Goal: Task Accomplishment & Management: Use online tool/utility

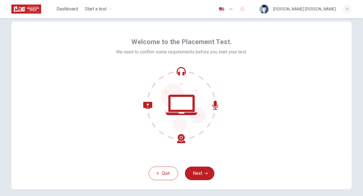
scroll to position [13, 0]
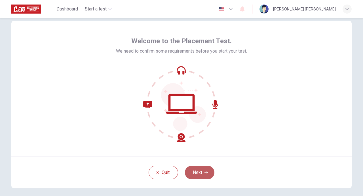
click at [203, 172] on button "Next" at bounding box center [199, 173] width 29 height 14
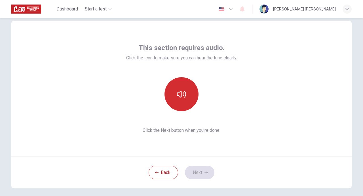
click at [177, 95] on icon "button" at bounding box center [181, 94] width 9 height 9
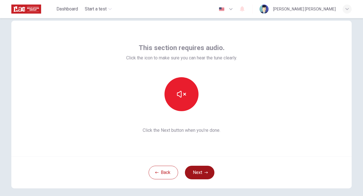
click at [202, 175] on button "Next" at bounding box center [199, 173] width 29 height 14
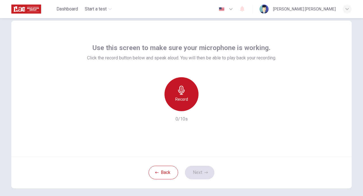
click at [181, 89] on icon "button" at bounding box center [181, 90] width 7 height 9
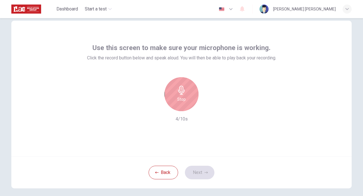
click at [187, 99] on div "Stop" at bounding box center [181, 94] width 34 height 34
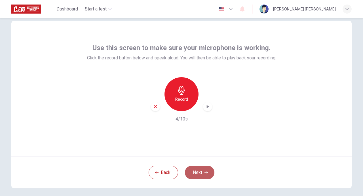
click at [195, 168] on button "Next" at bounding box center [199, 173] width 29 height 14
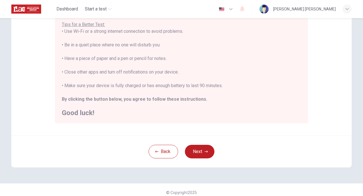
scroll to position [114, 0]
click at [195, 152] on button "Next" at bounding box center [199, 152] width 29 height 14
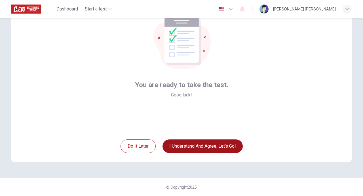
scroll to position [40, 0]
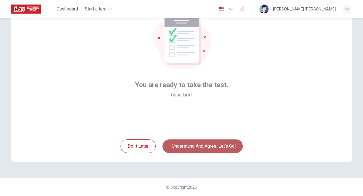
click at [219, 149] on button "I understand and agree. Let’s go!" at bounding box center [202, 147] width 80 height 14
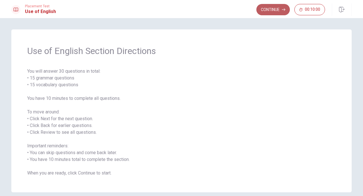
click at [270, 10] on button "Continue" at bounding box center [272, 9] width 33 height 11
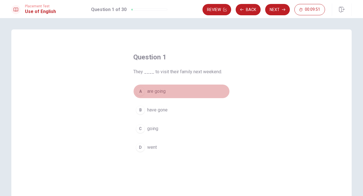
click at [162, 91] on span "are going" at bounding box center [156, 91] width 18 height 7
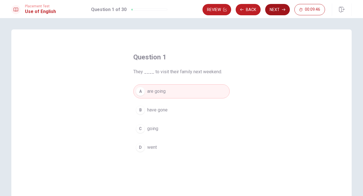
click at [276, 11] on button "Next" at bounding box center [277, 9] width 25 height 11
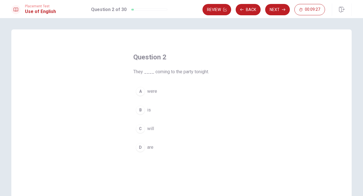
click at [150, 149] on span "are" at bounding box center [150, 147] width 6 height 7
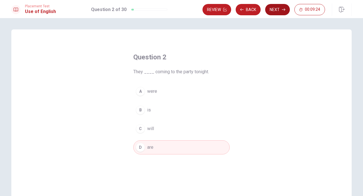
click at [277, 11] on button "Next" at bounding box center [277, 9] width 25 height 11
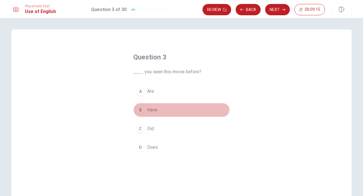
click at [151, 111] on span "Have" at bounding box center [152, 110] width 10 height 7
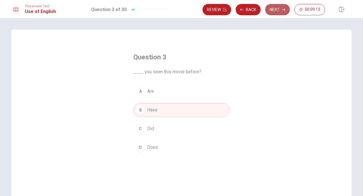
click at [277, 11] on button "Next" at bounding box center [277, 9] width 25 height 11
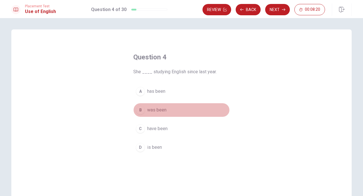
click at [148, 109] on span "was been" at bounding box center [156, 110] width 19 height 7
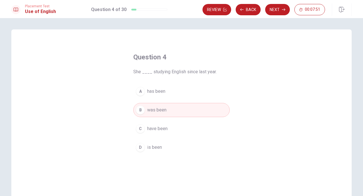
click at [152, 91] on span "has been" at bounding box center [156, 91] width 18 height 7
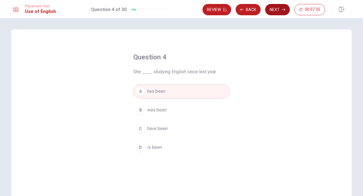
click at [276, 6] on button "Next" at bounding box center [277, 9] width 25 height 11
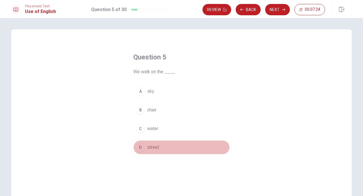
click at [155, 146] on span "street" at bounding box center [153, 147] width 12 height 7
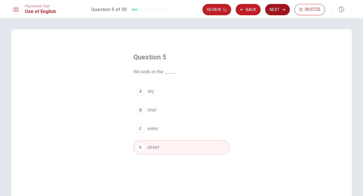
click at [280, 6] on button "Next" at bounding box center [277, 9] width 25 height 11
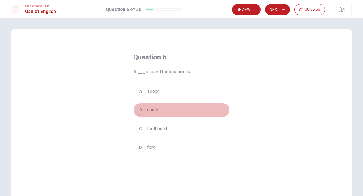
click at [151, 110] on span "comb" at bounding box center [152, 110] width 11 height 7
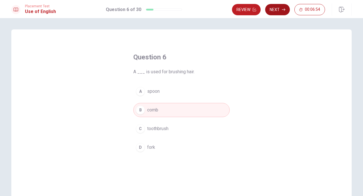
click at [276, 8] on button "Next" at bounding box center [277, 9] width 25 height 11
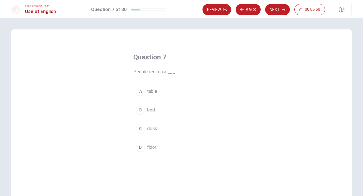
click at [147, 110] on span "bed" at bounding box center [151, 110] width 8 height 7
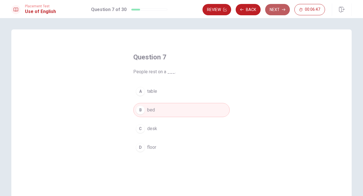
click at [275, 8] on button "Next" at bounding box center [277, 9] width 25 height 11
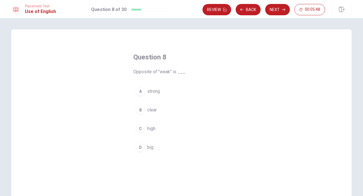
click at [146, 88] on button "A strong" at bounding box center [181, 91] width 96 height 14
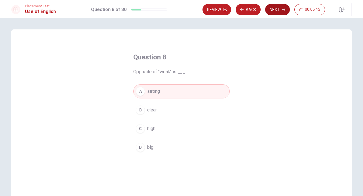
click at [281, 12] on button "Next" at bounding box center [277, 9] width 25 height 11
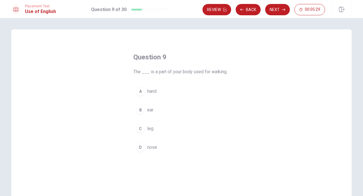
click at [147, 129] on span "leg" at bounding box center [150, 129] width 6 height 7
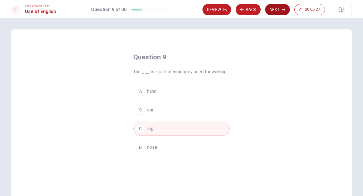
click at [278, 8] on button "Next" at bounding box center [277, 9] width 25 height 11
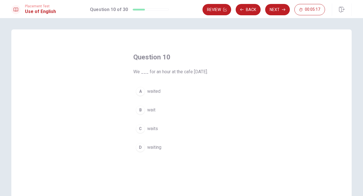
click at [151, 91] on span "waited" at bounding box center [153, 91] width 13 height 7
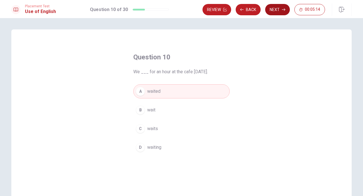
click at [277, 8] on button "Next" at bounding box center [277, 9] width 25 height 11
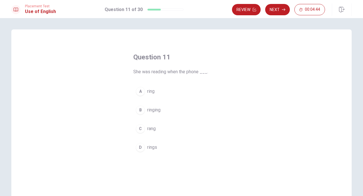
click at [147, 127] on span "rang" at bounding box center [151, 129] width 9 height 7
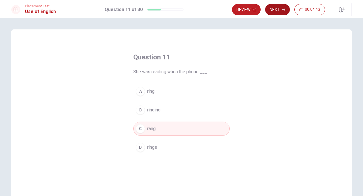
click at [276, 10] on button "Next" at bounding box center [277, 9] width 25 height 11
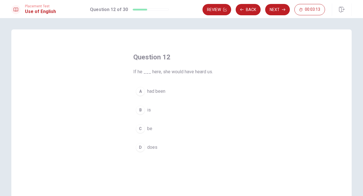
click at [155, 92] on span "had been" at bounding box center [156, 91] width 18 height 7
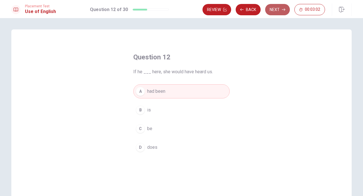
click at [270, 7] on button "Next" at bounding box center [277, 9] width 25 height 11
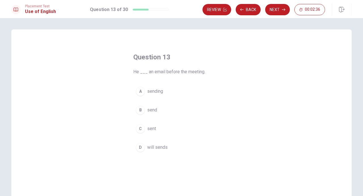
click at [154, 125] on button "C sent" at bounding box center [181, 129] width 96 height 14
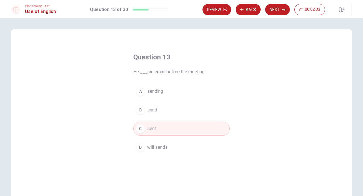
click at [297, 113] on div "Question 13 He ___ an email before the meeting. A sending B send C sent D will …" at bounding box center [181, 127] width 340 height 197
click at [273, 11] on button "Next" at bounding box center [277, 9] width 25 height 11
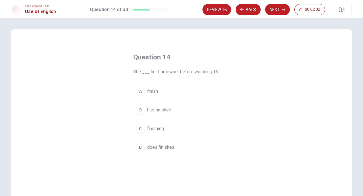
click at [153, 112] on span "had finished" at bounding box center [159, 110] width 24 height 7
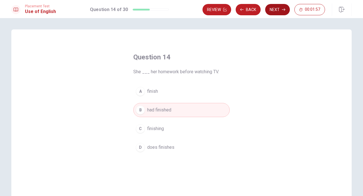
click at [277, 13] on button "Next" at bounding box center [277, 9] width 25 height 11
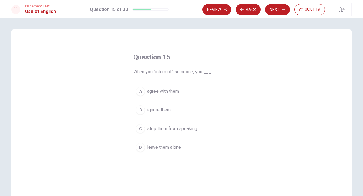
click at [186, 127] on span "stop them from speaking" at bounding box center [172, 129] width 50 height 7
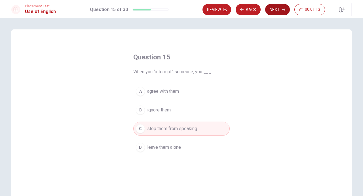
click at [276, 9] on button "Next" at bounding box center [277, 9] width 25 height 11
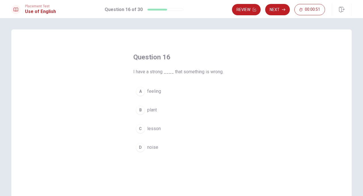
click at [159, 93] on span "feeling" at bounding box center [154, 91] width 14 height 7
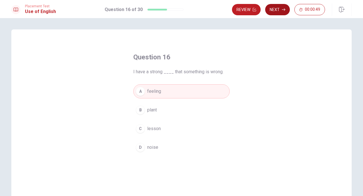
click at [281, 9] on button "Next" at bounding box center [277, 9] width 25 height 11
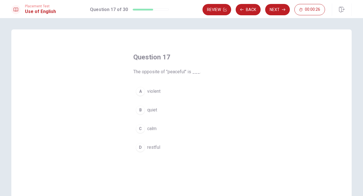
click at [152, 92] on span "violent" at bounding box center [153, 91] width 13 height 7
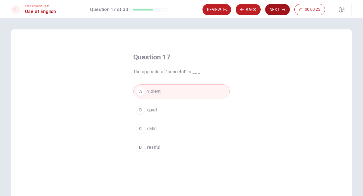
click at [278, 8] on button "Next" at bounding box center [277, 9] width 25 height 11
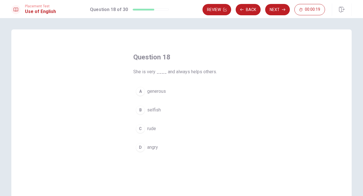
click at [155, 94] on span "generous" at bounding box center [156, 91] width 19 height 7
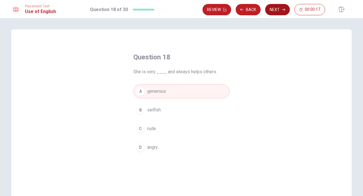
click at [276, 9] on button "Next" at bounding box center [277, 9] width 25 height 11
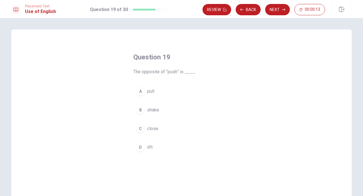
click at [148, 91] on span "pull" at bounding box center [150, 91] width 7 height 7
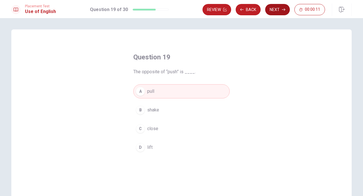
click at [273, 7] on button "Next" at bounding box center [277, 9] width 25 height 11
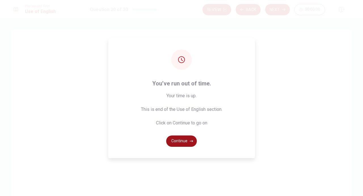
click at [186, 145] on button "Continue" at bounding box center [181, 141] width 31 height 11
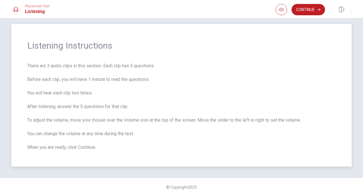
scroll to position [5, 0]
click at [210, 83] on span "There are 3 audio clips in this section. Each clip has 5 questions. Before each…" at bounding box center [181, 107] width 308 height 88
click at [303, 11] on button "Continue" at bounding box center [307, 9] width 33 height 11
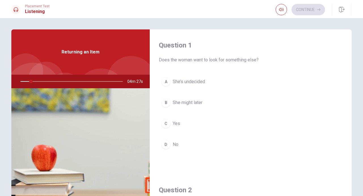
scroll to position [0, 0]
click at [29, 81] on div at bounding box center [71, 82] width 114 height 14
click at [73, 48] on div "Returning an Item" at bounding box center [80, 51] width 138 height 45
click at [117, 78] on div at bounding box center [71, 82] width 114 height 14
click at [75, 54] on span "Returning an Item" at bounding box center [81, 52] width 38 height 7
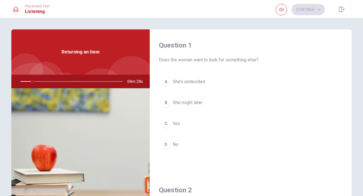
click at [28, 88] on div at bounding box center [71, 82] width 114 height 14
drag, startPoint x: 31, startPoint y: 83, endPoint x: 10, endPoint y: 80, distance: 21.0
click at [10, 80] on div "Question 1 Does the woman want to look for something else? A She’s undecided B …" at bounding box center [181, 127] width 358 height 197
drag, startPoint x: 27, startPoint y: 83, endPoint x: 12, endPoint y: 83, distance: 15.6
click at [12, 83] on div "04m 18s" at bounding box center [80, 82] width 138 height 14
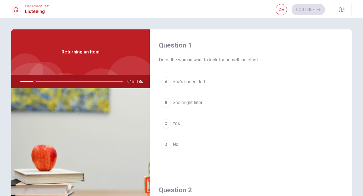
click at [94, 62] on div "Returning an Item" at bounding box center [80, 51] width 138 height 45
click at [124, 81] on div at bounding box center [71, 82] width 114 height 14
click at [83, 52] on span "Returning an Item" at bounding box center [81, 52] width 38 height 7
click at [262, 77] on button "A She’s undecided" at bounding box center [251, 82] width 184 height 14
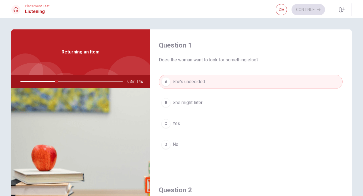
click at [173, 148] on span "No" at bounding box center [176, 144] width 6 height 7
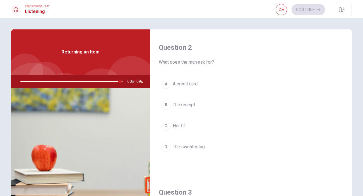
scroll to position [142, 0]
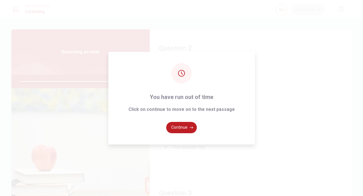
type input "0"
click at [183, 131] on button "Continue" at bounding box center [181, 127] width 31 height 11
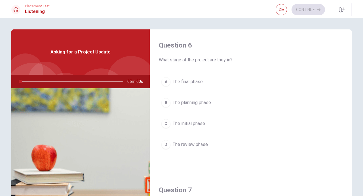
scroll to position [0, 0]
click at [69, 54] on span "Asking for a Project Update" at bounding box center [80, 52] width 60 height 7
click at [168, 46] on h4 "Question 6" at bounding box center [251, 45] width 184 height 9
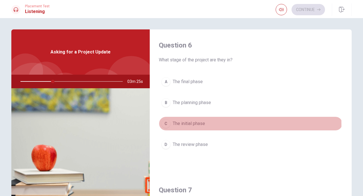
click at [179, 126] on span "The initial phase" at bounding box center [189, 123] width 32 height 7
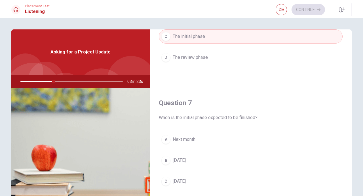
scroll to position [110, 0]
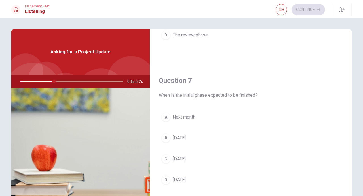
click at [186, 137] on span "[DATE]" at bounding box center [179, 138] width 13 height 7
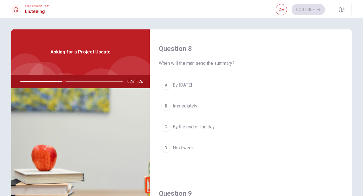
scroll to position [286, 0]
click at [193, 130] on span "By the end of the day" at bounding box center [194, 127] width 42 height 7
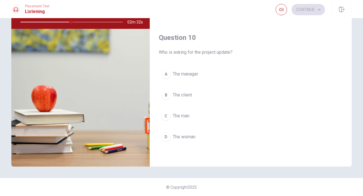
scroll to position [529, 0]
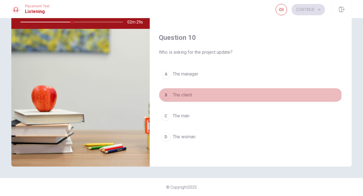
click at [180, 95] on span "The client" at bounding box center [182, 95] width 19 height 7
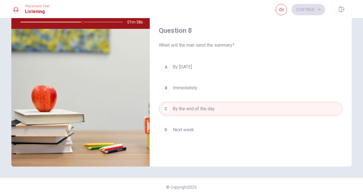
scroll to position [246, 0]
click at [178, 130] on span "Next week" at bounding box center [183, 129] width 21 height 7
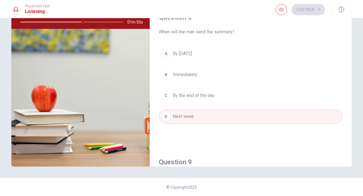
scroll to position [257, 0]
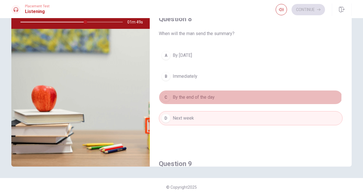
click at [194, 96] on span "By the end of the day" at bounding box center [194, 97] width 42 height 7
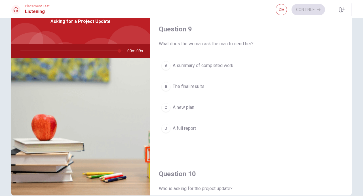
scroll to position [420, 0]
click at [187, 89] on span "The final results" at bounding box center [189, 87] width 32 height 7
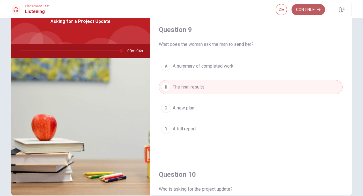
click at [302, 4] on button "Continue" at bounding box center [307, 9] width 33 height 11
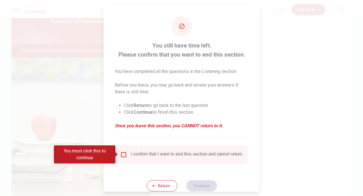
type input "0"
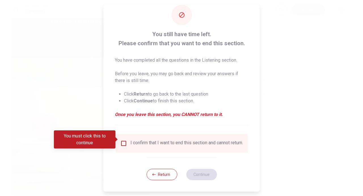
scroll to position [15, 0]
click at [162, 177] on button "Return" at bounding box center [161, 174] width 31 height 11
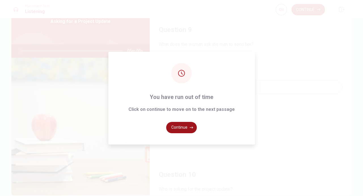
click at [181, 125] on button "Continue" at bounding box center [181, 127] width 31 height 11
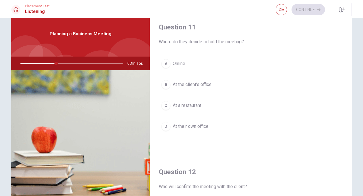
scroll to position [14, 0]
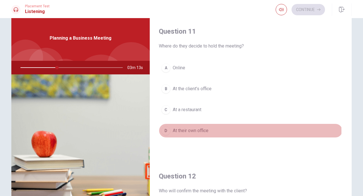
click at [186, 132] on span "At their own office" at bounding box center [191, 131] width 36 height 7
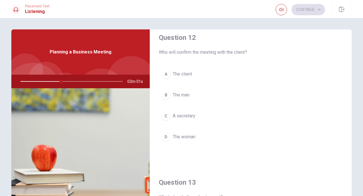
scroll to position [150, 0]
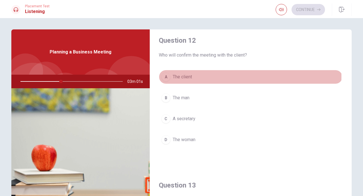
click at [184, 77] on span "The client" at bounding box center [182, 77] width 19 height 7
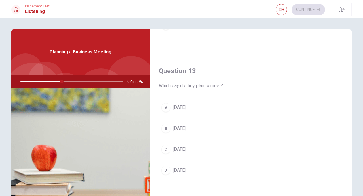
scroll to position [264, 0]
click at [184, 128] on span "[DATE]" at bounding box center [179, 129] width 13 height 7
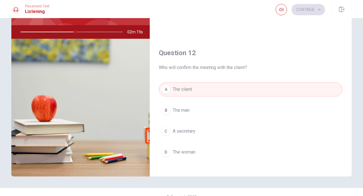
scroll to position [87, 0]
click at [182, 152] on span "The woman" at bounding box center [184, 153] width 23 height 7
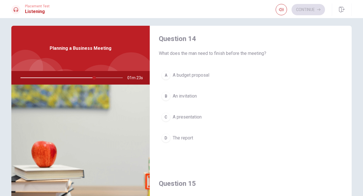
scroll to position [438, 0]
click at [194, 75] on span "A budget proposal" at bounding box center [191, 75] width 37 height 7
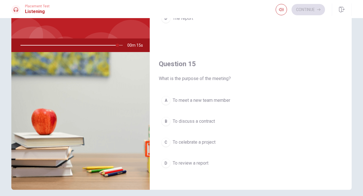
scroll to position [525, 0]
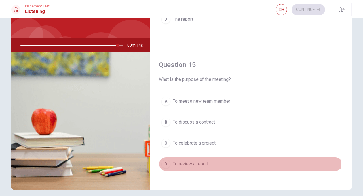
click at [178, 163] on span "To review a report" at bounding box center [191, 164] width 36 height 7
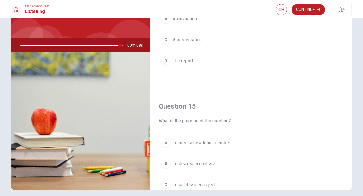
scroll to position [482, 0]
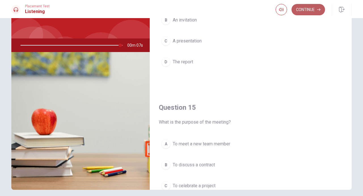
click at [309, 9] on button "Continue" at bounding box center [307, 9] width 33 height 11
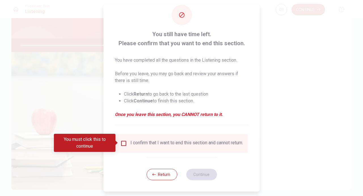
scroll to position [12, 0]
click at [121, 144] on input "You must click this to continue" at bounding box center [123, 143] width 7 height 7
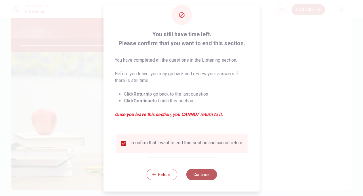
click at [200, 177] on button "Continue" at bounding box center [201, 174] width 31 height 11
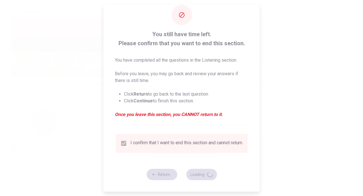
type input "0"
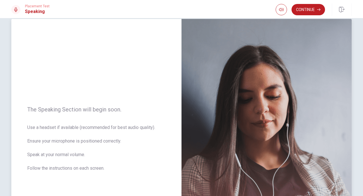
scroll to position [3, 0]
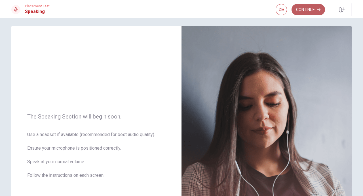
click at [304, 12] on button "Continue" at bounding box center [307, 9] width 33 height 11
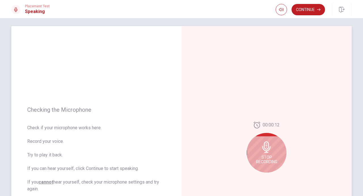
scroll to position [32, 0]
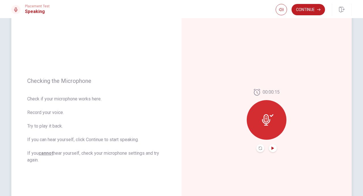
click at [273, 147] on icon "Play Audio" at bounding box center [272, 148] width 3 height 3
click at [271, 149] on icon "Play Audio" at bounding box center [272, 148] width 3 height 3
click at [270, 132] on div at bounding box center [267, 120] width 40 height 40
click at [270, 126] on div at bounding box center [267, 120] width 40 height 40
click at [272, 150] on icon "Play Audio" at bounding box center [272, 148] width 3 height 3
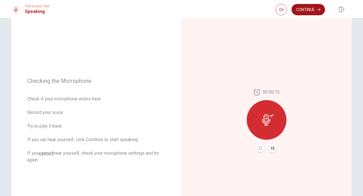
click at [305, 10] on button "Continue" at bounding box center [307, 9] width 33 height 11
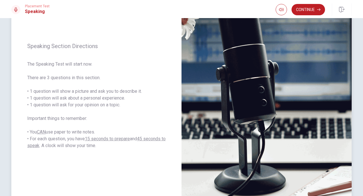
scroll to position [74, 0]
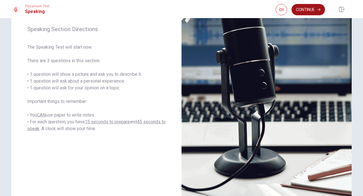
click at [306, 10] on button "Continue" at bounding box center [307, 9] width 33 height 11
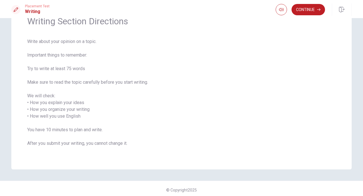
scroll to position [31, 0]
